Goal: Transaction & Acquisition: Purchase product/service

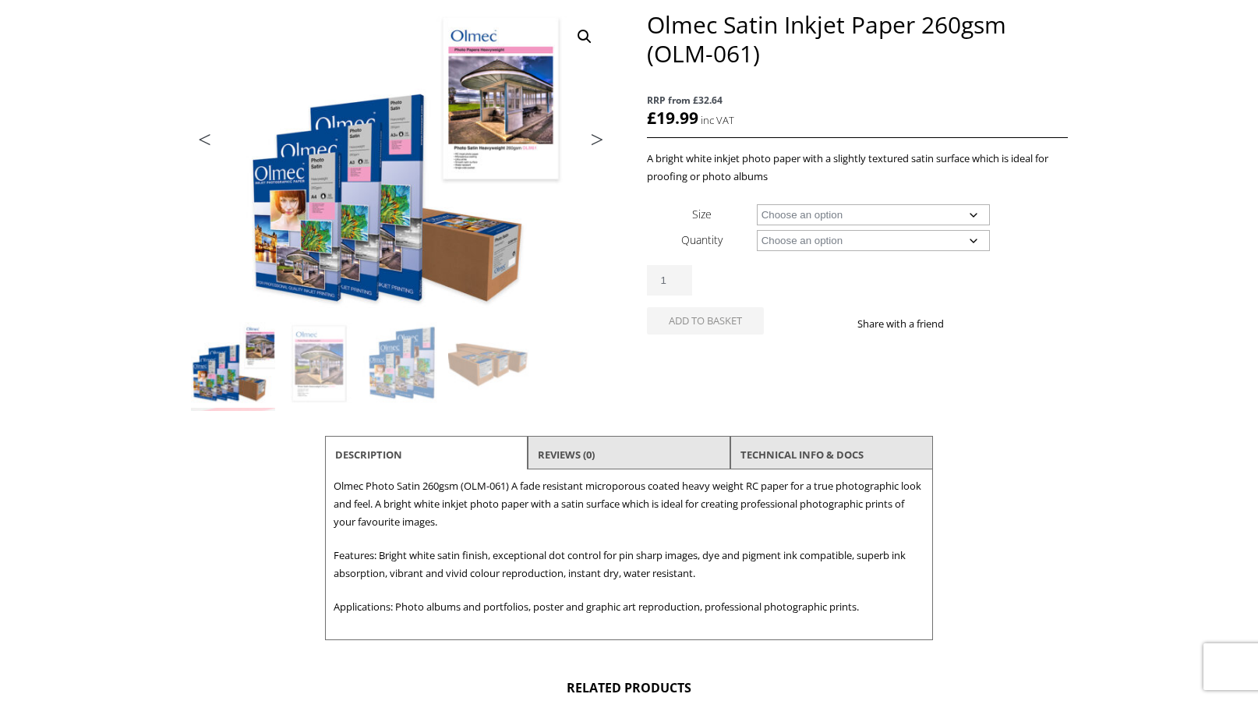
scroll to position [156, 0]
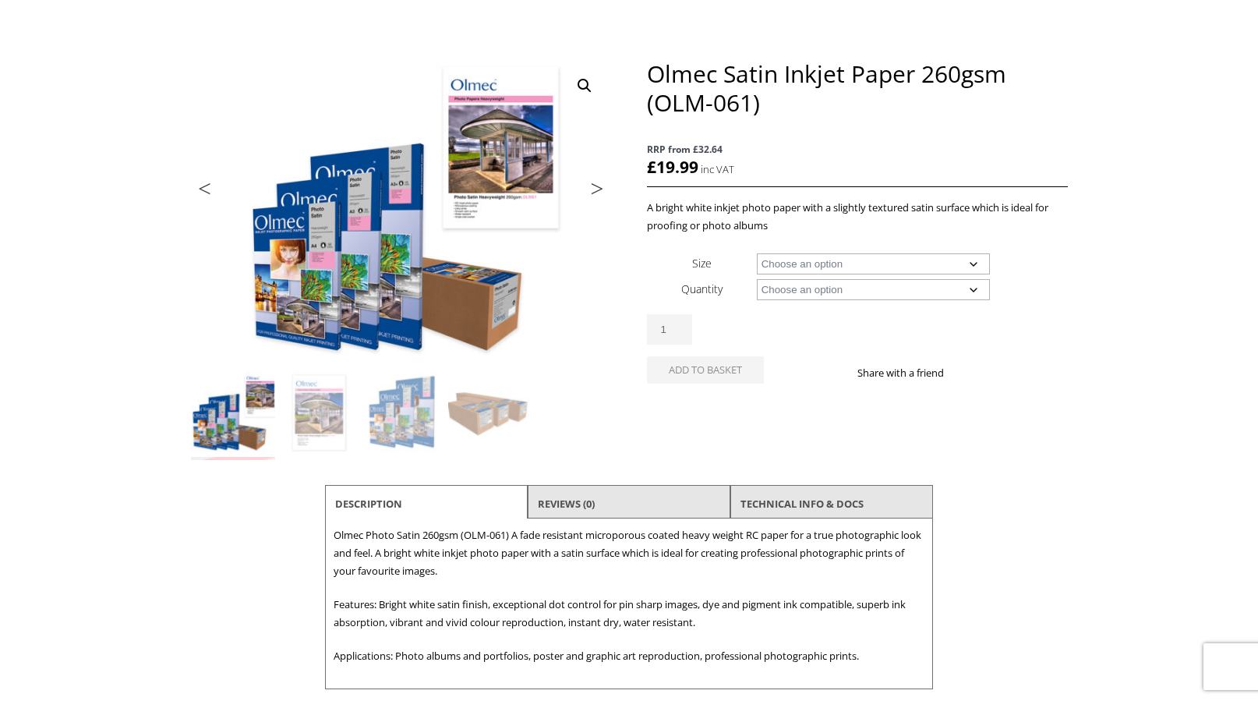
click at [859, 263] on select "Choose an option A4 Sheet A3 Sheet A3+ Sheet A2 Sheet 17" Wide Roll 24" Wide Ro…" at bounding box center [874, 263] width 234 height 21
click at [757, 253] on select "Choose an option A4 Sheet A3 Sheet A3+ Sheet A2 Sheet 17" Wide Roll 24" Wide Ro…" at bounding box center [874, 263] width 234 height 21
select select "a4-sheet"
click at [848, 287] on select "Choose an option 50 Sheets" at bounding box center [874, 289] width 234 height 21
select select "50-sheets"
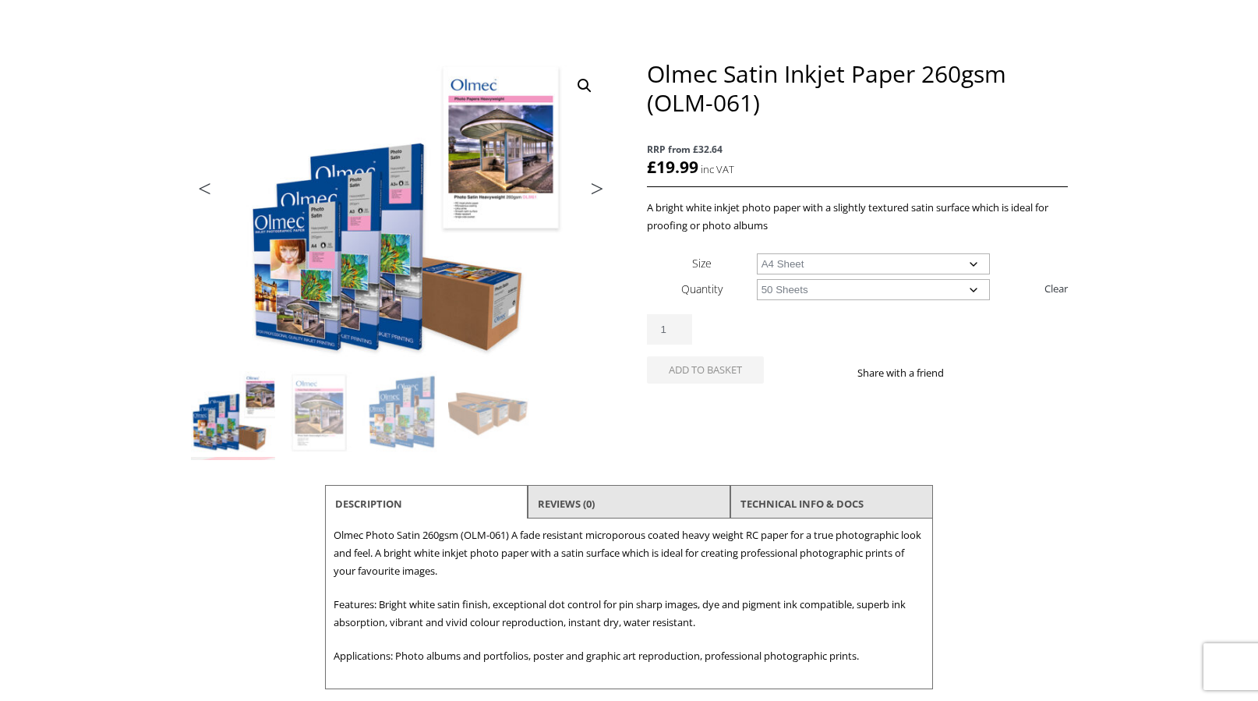
click at [757, 279] on select "Choose an option 50 Sheets" at bounding box center [874, 289] width 234 height 21
select select "a4-sheet"
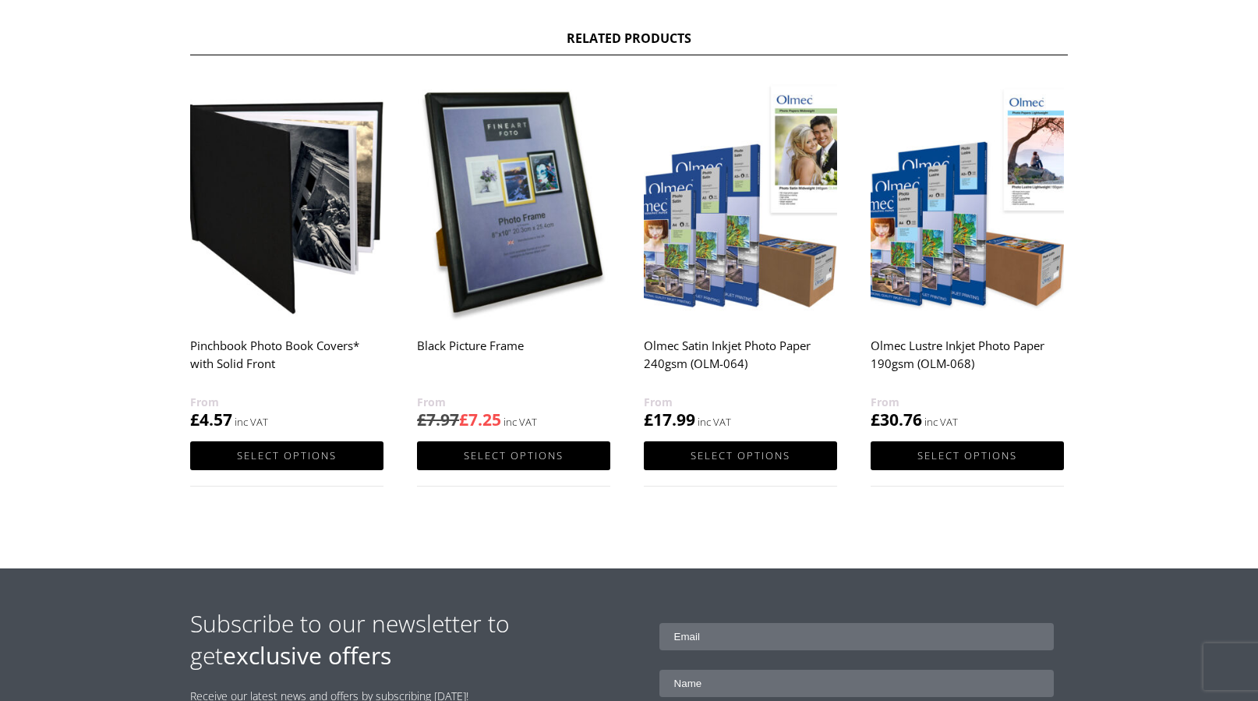
scroll to position [857, 0]
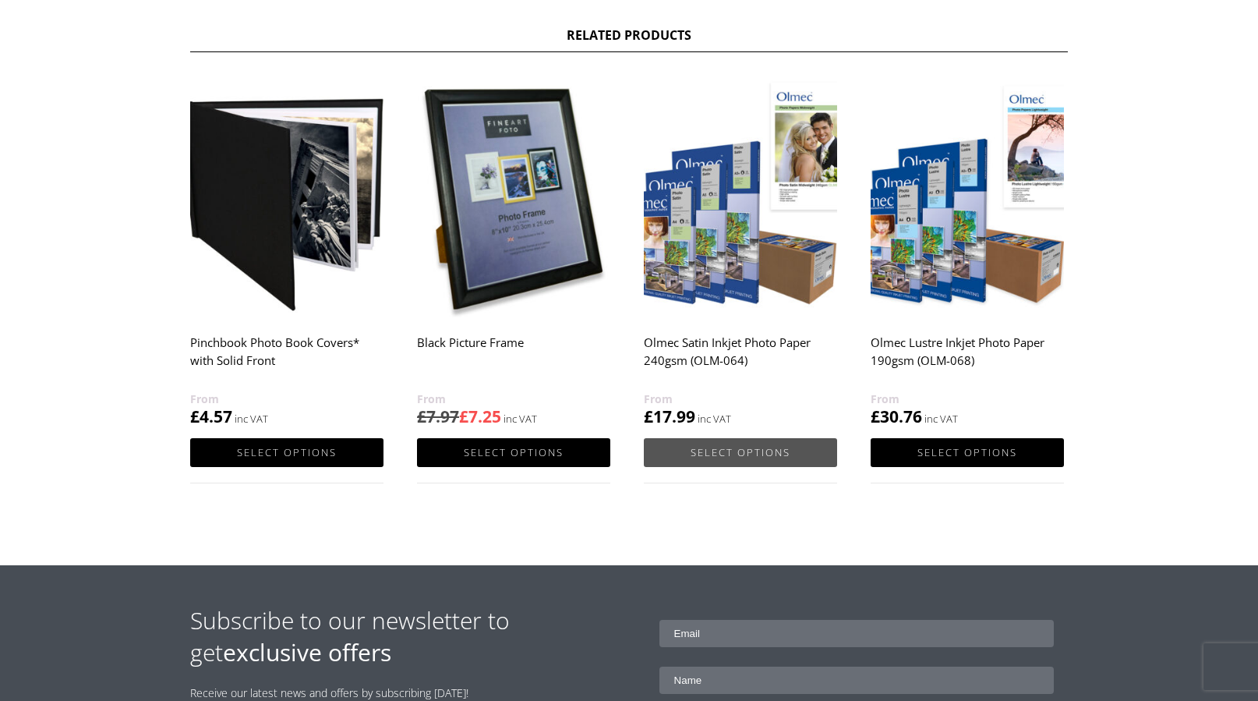
click at [744, 450] on link "Select options" at bounding box center [740, 452] width 193 height 29
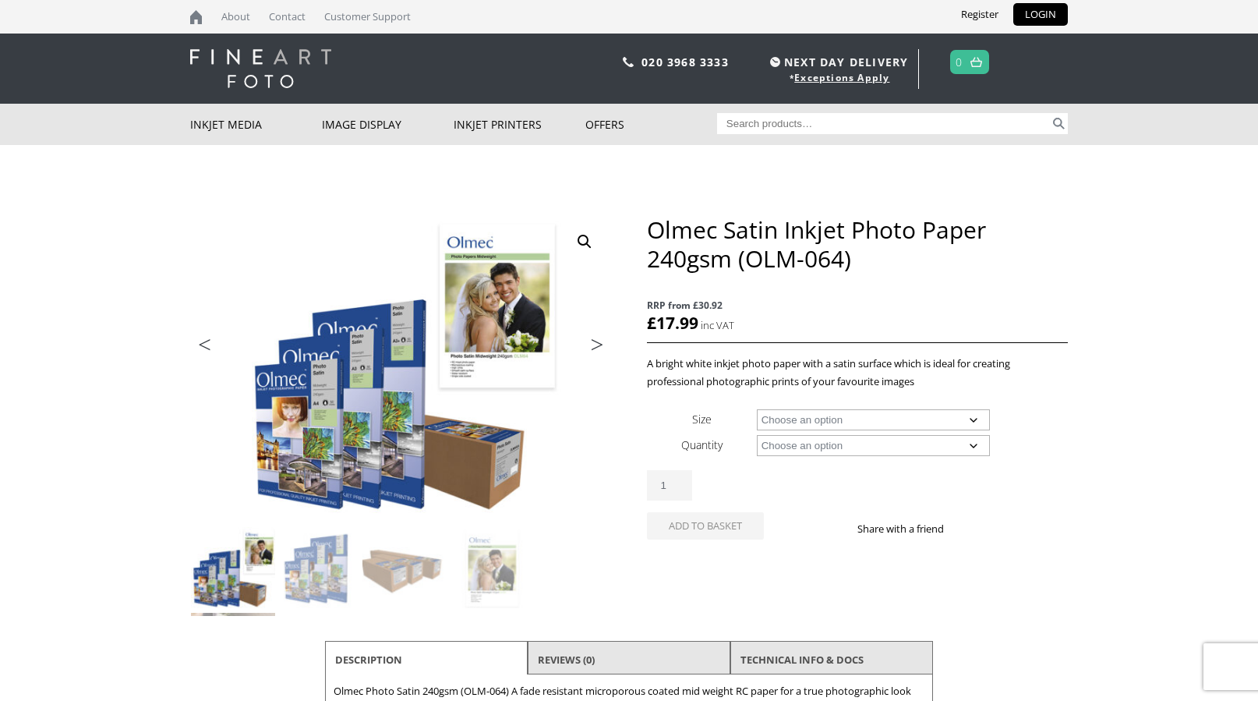
click at [863, 418] on select "Choose an option A4 Sheet A3 Sheet A3+ Sheet A2 Sheet 17" Wide Roll 24" Wide Ro…" at bounding box center [874, 419] width 234 height 21
click at [757, 409] on select "Choose an option A4 Sheet A3 Sheet A3+ Sheet A2 Sheet 17" Wide Roll 24" Wide Ro…" at bounding box center [874, 419] width 234 height 21
select select "a4-sheet"
click at [867, 445] on select "Choose an option 50 Sheets" at bounding box center [874, 445] width 234 height 21
select select "50-sheets"
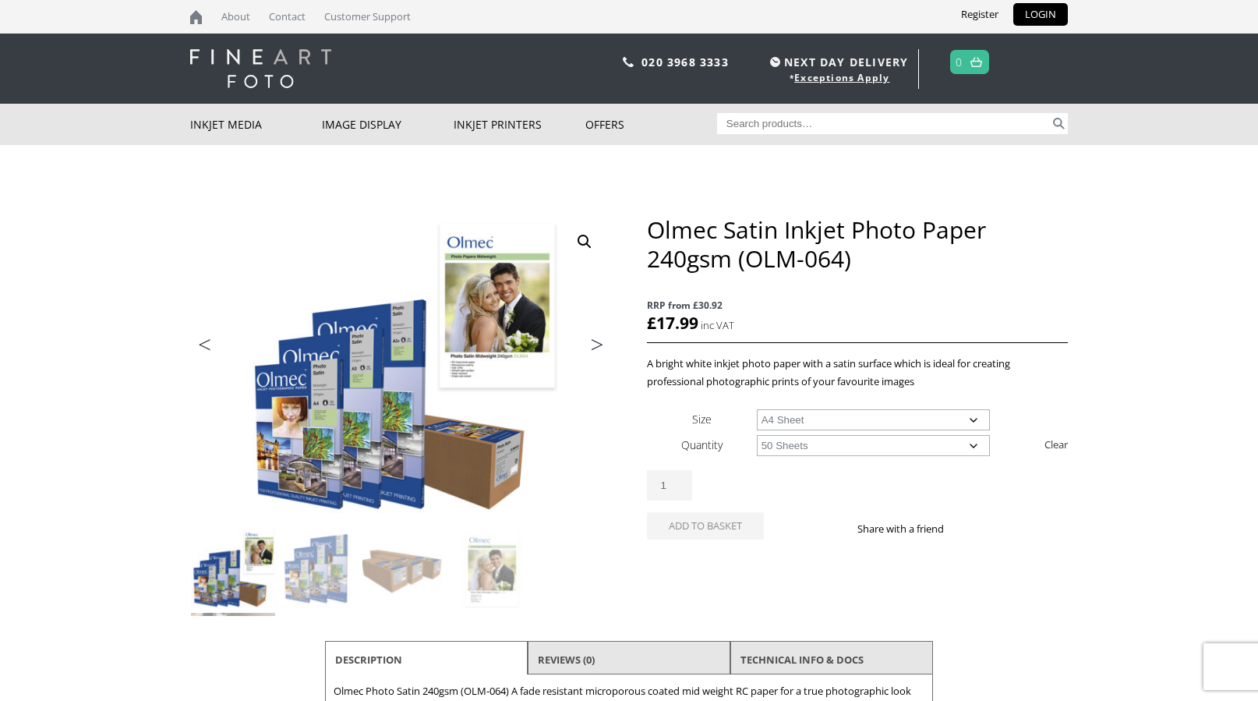
click at [757, 435] on select "Choose an option 50 Sheets" at bounding box center [874, 445] width 234 height 21
select select "a4-sheet"
